Goal: Task Accomplishment & Management: Use online tool/utility

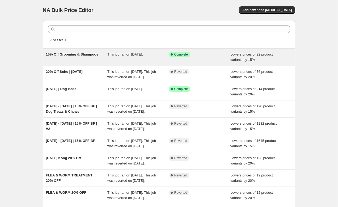
click at [199, 57] on div "Success Complete Complete" at bounding box center [200, 57] width 62 height 11
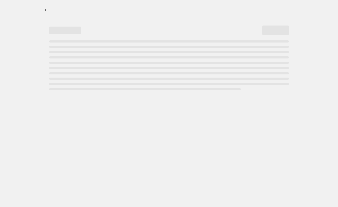
select select "percentage"
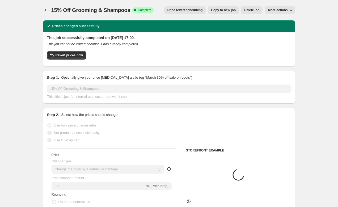
select select "collection"
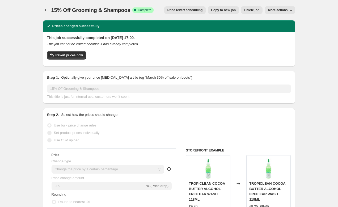
click at [283, 9] on span "More actions" at bounding box center [278, 10] width 20 height 4
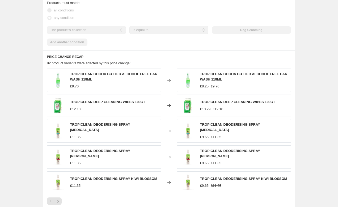
scroll to position [425, 0]
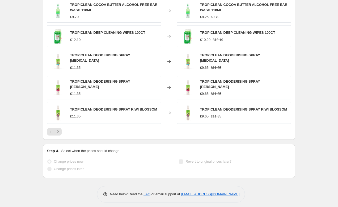
click at [94, 150] on div "Step 4. Select when the prices should change Change prices now Change prices la…" at bounding box center [169, 161] width 244 height 26
click at [79, 169] on label "Change prices later" at bounding box center [65, 168] width 37 height 7
click at [77, 167] on span "Change prices later" at bounding box center [69, 169] width 30 height 4
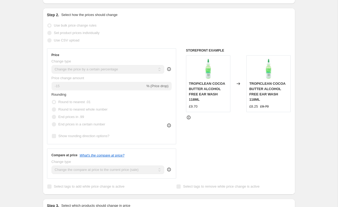
scroll to position [0, 0]
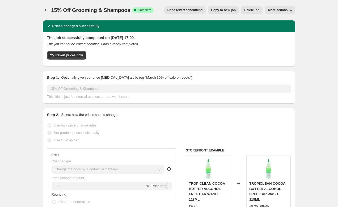
click at [44, 88] on div "Step 1. Optionally give your price change job a title (eg "March 30% off sale o…" at bounding box center [169, 87] width 253 height 33
click at [185, 13] on button "Price revert scheduling" at bounding box center [185, 9] width 42 height 7
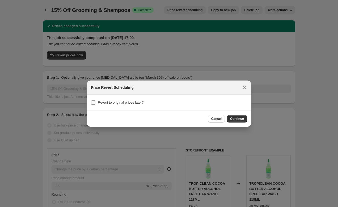
click at [144, 105] on label "Revert to original prices later?" at bounding box center [117, 102] width 53 height 7
click at [95, 105] on input "Revert to original prices later?" at bounding box center [93, 103] width 4 height 4
checkbox input "true"
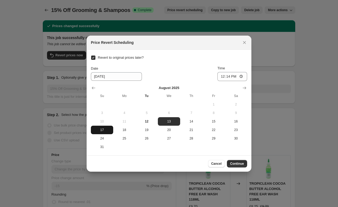
click at [104, 131] on span "17" at bounding box center [102, 130] width 18 height 4
type input "8/17/2025"
click at [230, 75] on input "12:14" at bounding box center [233, 76] width 30 height 9
type input "23:59"
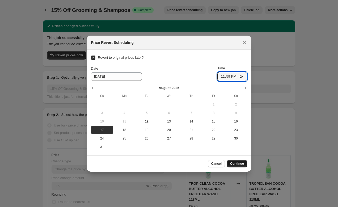
click at [237, 161] on button "Continue" at bounding box center [237, 163] width 20 height 7
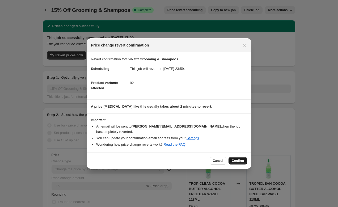
click at [236, 160] on span "Confirm" at bounding box center [238, 161] width 12 height 4
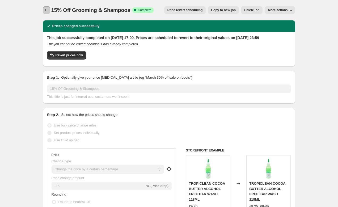
click at [46, 13] on button "Price change jobs" at bounding box center [46, 9] width 7 height 7
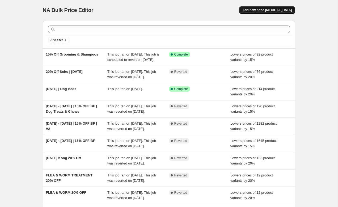
click at [254, 9] on span "Add new price change job" at bounding box center [267, 10] width 49 height 4
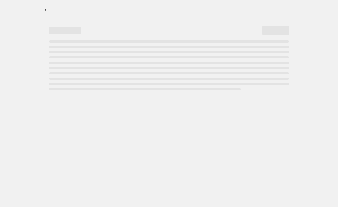
select select "percentage"
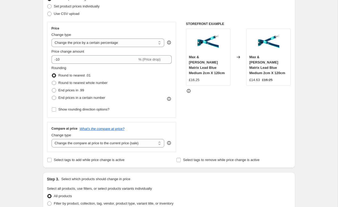
scroll to position [79, 0]
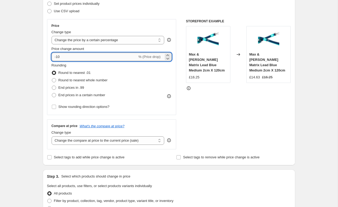
click at [73, 61] on input "-10" at bounding box center [95, 57] width 86 height 9
type input "-1"
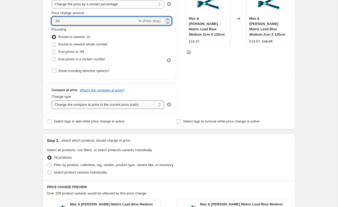
scroll to position [128, 0]
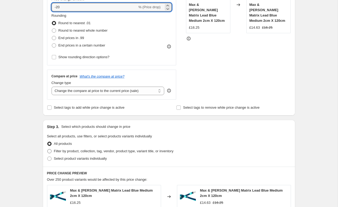
type input "-20"
click at [71, 152] on span "Filter by product, collection, tag, vendor, product type, variant title, or inv…" at bounding box center [114, 151] width 120 height 4
click at [48, 149] on input "Filter by product, collection, tag, vendor, product type, variant title, or inv…" at bounding box center [47, 149] width 0 height 0
radio input "true"
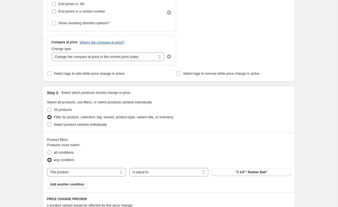
scroll to position [177, 0]
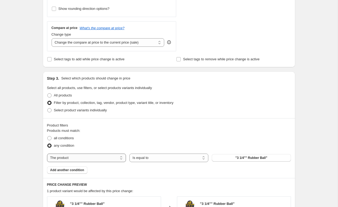
click at [89, 154] on select "The product The product's collection The product's tag The product's vendor The…" at bounding box center [86, 158] width 79 height 9
select select "vendor"
click at [249, 157] on span "Anco" at bounding box center [252, 158] width 8 height 4
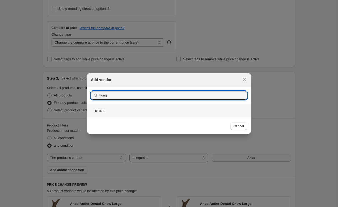
type input "kong"
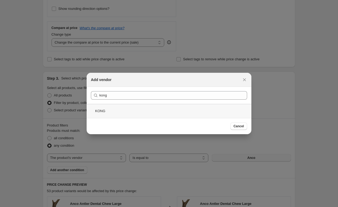
click at [145, 112] on div "KONG" at bounding box center [169, 111] width 165 height 14
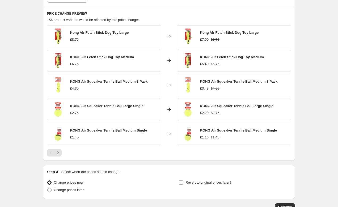
scroll to position [384, 0]
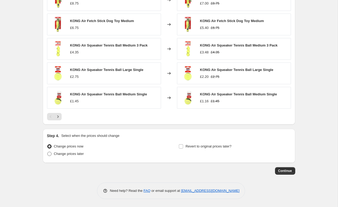
click at [72, 153] on span "Change prices later" at bounding box center [69, 154] width 30 height 4
click at [48, 152] on input "Change prices later" at bounding box center [47, 152] width 0 height 0
radio input "true"
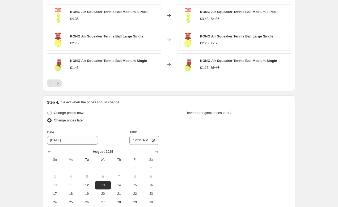
scroll to position [448, 0]
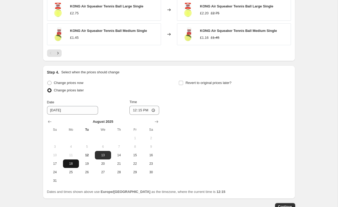
click at [70, 161] on button "18" at bounding box center [71, 164] width 16 height 9
type input "8/18/2025"
click at [140, 112] on input "12:15" at bounding box center [144, 110] width 30 height 9
type input "00:01"
click at [181, 125] on div "Change prices now Change prices later Date 8/18/2025 Time 00:01 August 2025 Su …" at bounding box center [169, 132] width 244 height 106
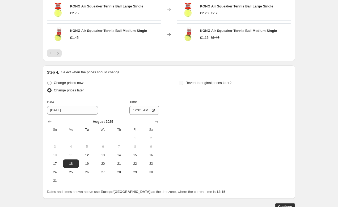
click at [185, 84] on label "Revert to original prices later?" at bounding box center [205, 82] width 53 height 7
click at [183, 84] on input "Revert to original prices later?" at bounding box center [181, 83] width 4 height 4
checkbox input "true"
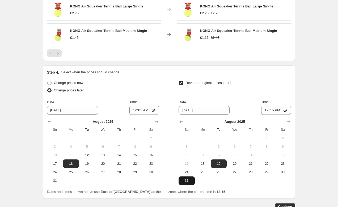
click at [190, 181] on span "31" at bounding box center [187, 181] width 12 height 4
type input "8/31/2025"
click at [273, 111] on input "12:15" at bounding box center [276, 110] width 30 height 9
type input "23:59"
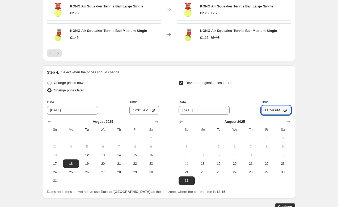
scroll to position [484, 0]
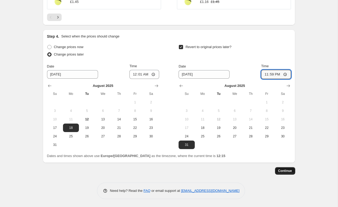
click at [285, 170] on span "Continue" at bounding box center [285, 171] width 14 height 4
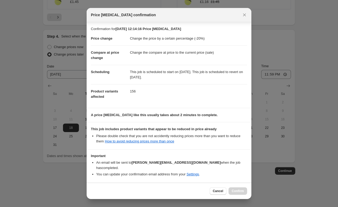
scroll to position [16, 0]
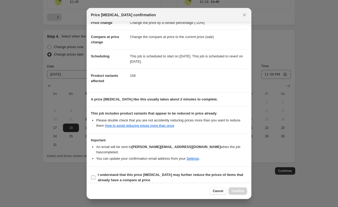
click at [133, 171] on label "I understand that this price change job may further reduce the prices of items …" at bounding box center [169, 177] width 156 height 13
click at [95, 175] on input "I understand that this price change job may further reduce the prices of items …" at bounding box center [93, 177] width 4 height 4
checkbox input "true"
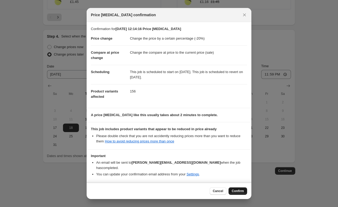
click at [237, 190] on span "Confirm" at bounding box center [238, 191] width 12 height 4
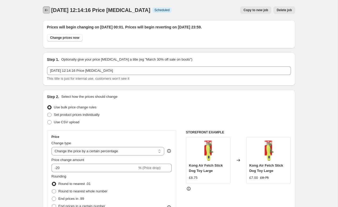
click at [48, 10] on icon "Price change jobs" at bounding box center [46, 9] width 5 height 5
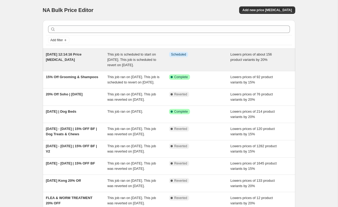
click at [64, 62] on span "12 Aug 2025, 12:14:16 Price change job" at bounding box center [64, 56] width 36 height 9
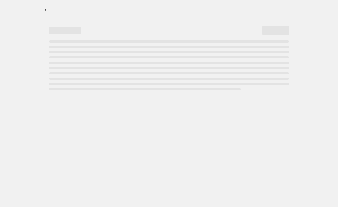
select select "percentage"
select select "vendor"
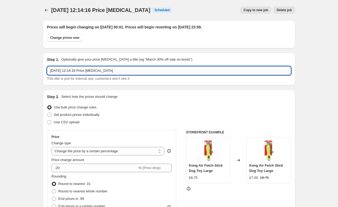
click at [102, 69] on input "12 Aug 2025, 12:14:16 Price change job" at bounding box center [169, 70] width 244 height 9
type input "20% OFF KONG"
click at [123, 31] on div "Prices will begin changing on 18 August 2025 at 00:01. Prices will begin revert…" at bounding box center [169, 34] width 244 height 20
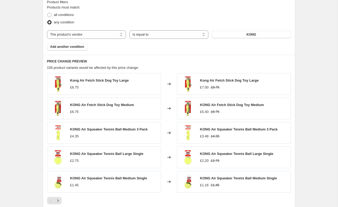
scroll to position [516, 0]
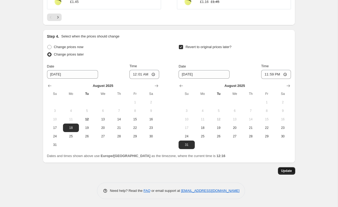
click at [292, 169] on button "Update" at bounding box center [286, 170] width 17 height 7
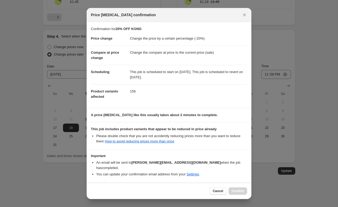
scroll to position [16, 0]
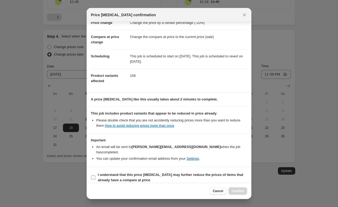
click at [160, 173] on span "I understand that this price change job may further reduce the prices of items …" at bounding box center [172, 177] width 149 height 11
click at [95, 175] on input "I understand that this price change job may further reduce the prices of items …" at bounding box center [93, 177] width 4 height 4
checkbox input "true"
click at [241, 196] on div "Cancel Confirm" at bounding box center [169, 191] width 165 height 16
click at [237, 194] on button "Confirm" at bounding box center [238, 190] width 19 height 7
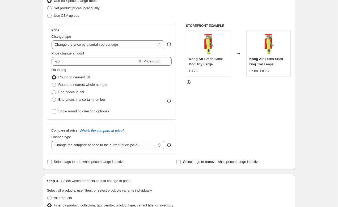
scroll to position [0, 0]
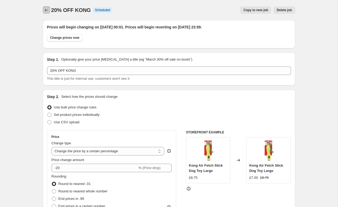
click at [50, 10] on button "Price change jobs" at bounding box center [46, 9] width 7 height 7
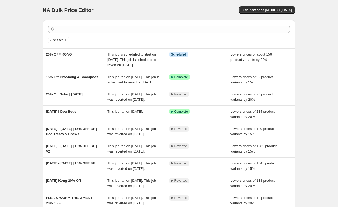
click at [182, 22] on div "Add filter" at bounding box center [169, 34] width 253 height 28
click at [255, 7] on button "Add new price change job" at bounding box center [267, 9] width 56 height 7
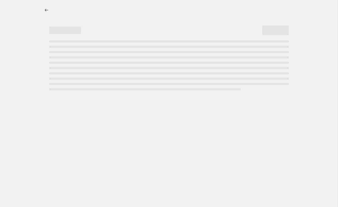
select select "percentage"
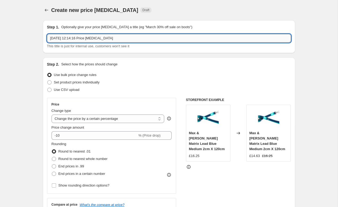
click at [94, 37] on input "12 Aug 2025, 12:14:16 Price change job" at bounding box center [169, 38] width 244 height 9
type input "10% OFF PURE NATURE"
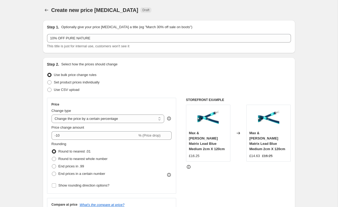
click at [138, 72] on div "Use bulk price change rules" at bounding box center [169, 74] width 244 height 7
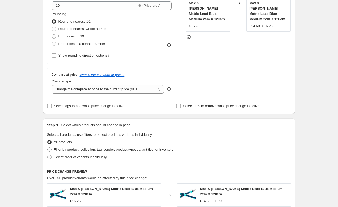
scroll to position [159, 0]
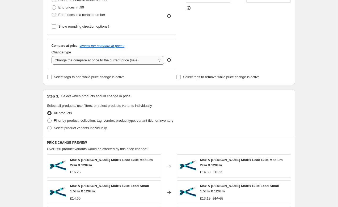
click at [80, 61] on select "Change the compare at price to the current price (sale) Change the compare at p…" at bounding box center [108, 60] width 113 height 9
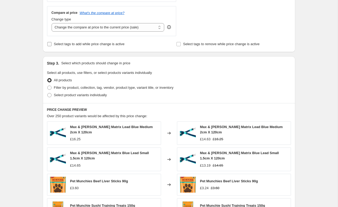
scroll to position [198, 0]
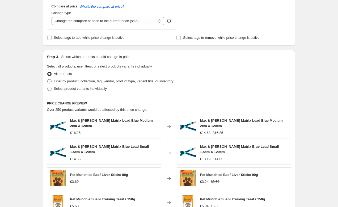
click at [66, 79] on span "Filter by product, collection, tag, vendor, product type, variant title, or inv…" at bounding box center [114, 81] width 120 height 4
click at [48, 79] on input "Filter by product, collection, tag, vendor, product type, variant title, or inv…" at bounding box center [47, 79] width 0 height 0
radio input "true"
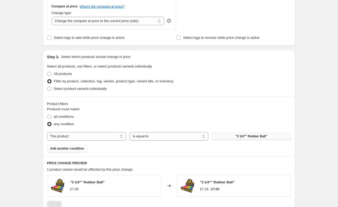
click at [238, 133] on button ""3 1/4"" Rubber Ball"" at bounding box center [251, 136] width 79 height 7
click at [108, 135] on select "The product The product's collection The product's tag The product's vendor The…" at bounding box center [86, 136] width 79 height 9
select select "vendor"
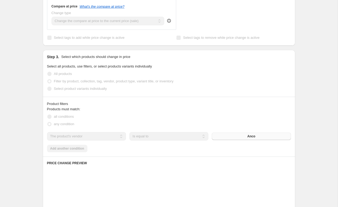
click at [229, 138] on button "Anco" at bounding box center [251, 136] width 79 height 7
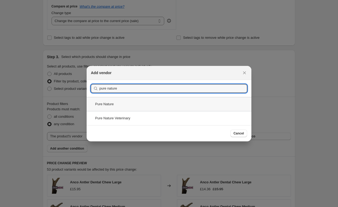
type input "pure nature"
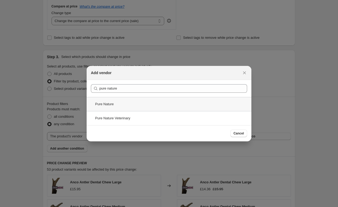
click at [138, 107] on div "Pure Nature" at bounding box center [169, 104] width 165 height 14
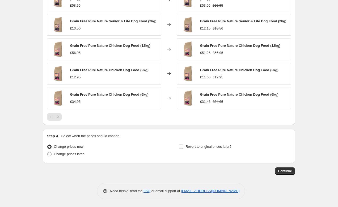
scroll to position [388, 0]
click at [64, 154] on span "Change prices later" at bounding box center [69, 154] width 30 height 4
click at [48, 152] on input "Change prices later" at bounding box center [47, 152] width 0 height 0
radio input "true"
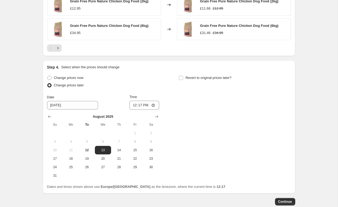
scroll to position [487, 0]
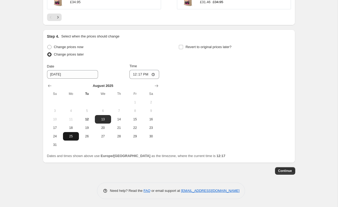
click at [70, 135] on span "25" at bounding box center [71, 136] width 12 height 4
type input "8/25/2025"
click at [140, 74] on input "12:17" at bounding box center [144, 74] width 30 height 9
type input "00:01"
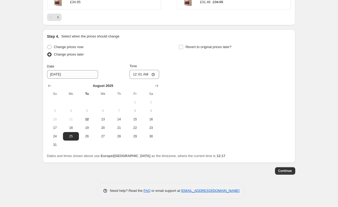
click at [183, 77] on div "Change prices now Change prices later Date 8/25/2025 Time 00:01 August 2025 Su …" at bounding box center [169, 96] width 244 height 106
click at [181, 44] on label "Revert to original prices later?" at bounding box center [205, 46] width 53 height 7
click at [181, 45] on input "Revert to original prices later?" at bounding box center [181, 47] width 4 height 4
checkbox input "true"
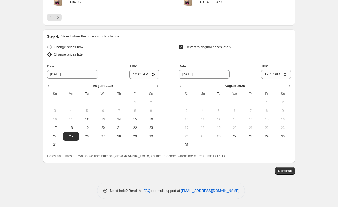
click at [289, 90] on th "Sa" at bounding box center [283, 94] width 16 height 9
click at [289, 89] on button "Show next month, September 2025" at bounding box center [288, 85] width 7 height 7
click at [236, 109] on span "10" at bounding box center [235, 111] width 12 height 4
type input "9/10/2025"
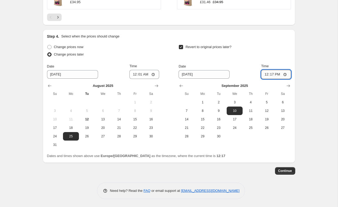
click at [269, 75] on input "12:17" at bounding box center [276, 74] width 30 height 9
type input "01:17"
click at [271, 74] on input "Time" at bounding box center [276, 74] width 30 height 9
type input "23:59"
click at [286, 171] on span "Continue" at bounding box center [285, 171] width 14 height 4
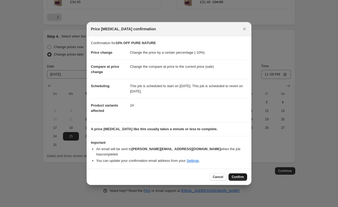
click at [239, 175] on span "Confirm" at bounding box center [238, 177] width 12 height 4
